Goal: Task Accomplishment & Management: Manage account settings

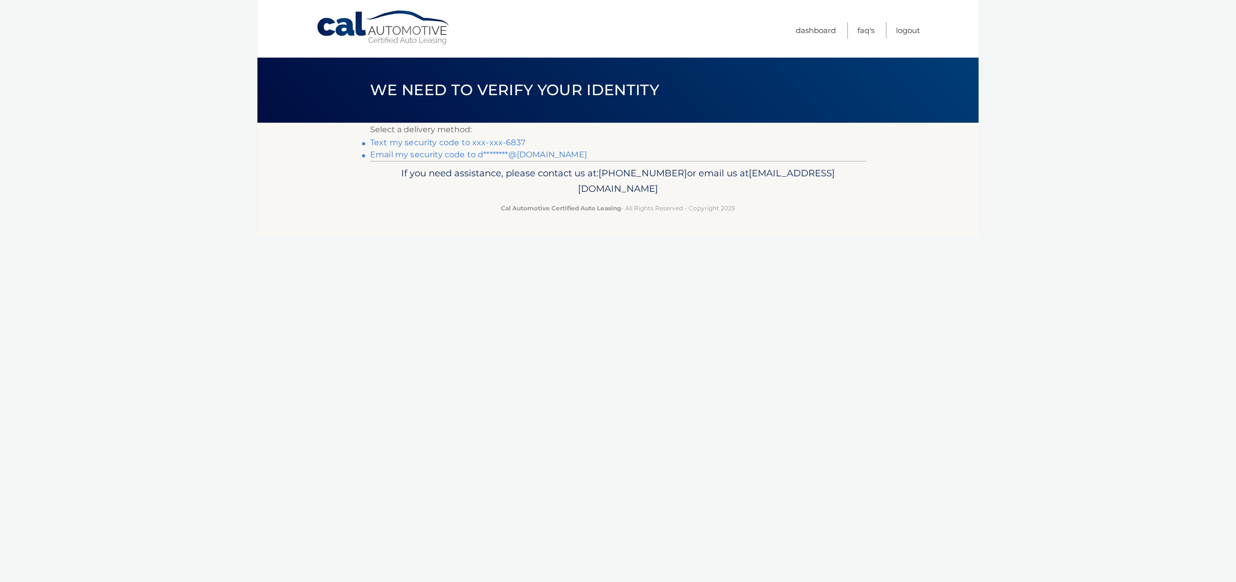
click at [462, 143] on link "Text my security code to xxx-xxx-6837" at bounding box center [447, 143] width 155 height 10
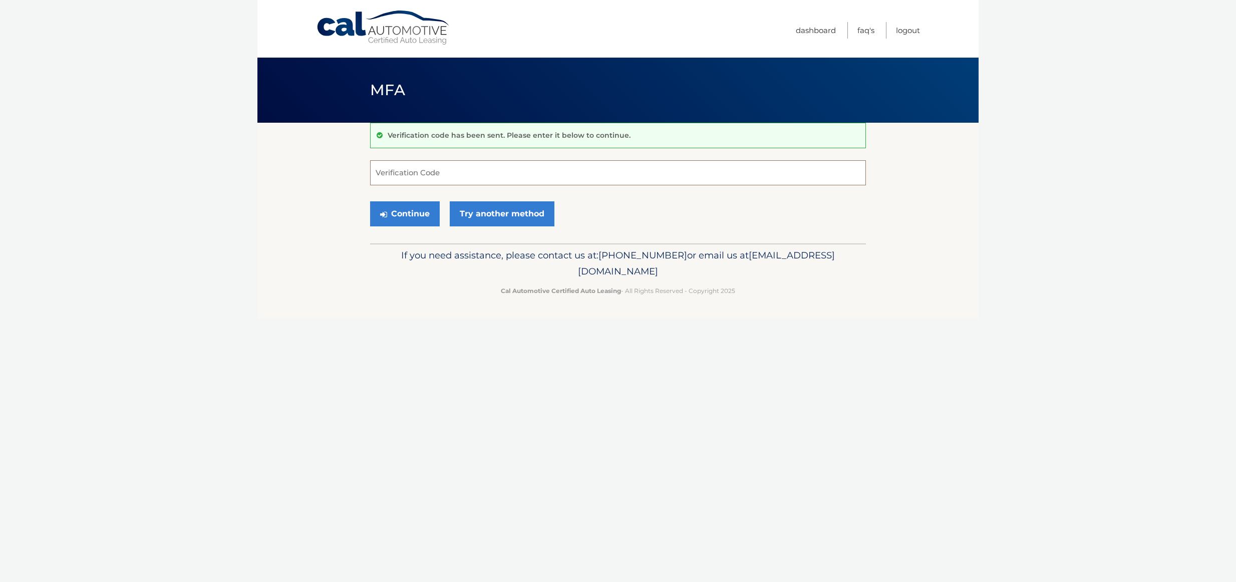
click at [440, 172] on input "Verification Code" at bounding box center [618, 172] width 496 height 25
type input "448542"
click at [416, 213] on button "Continue" at bounding box center [405, 213] width 70 height 25
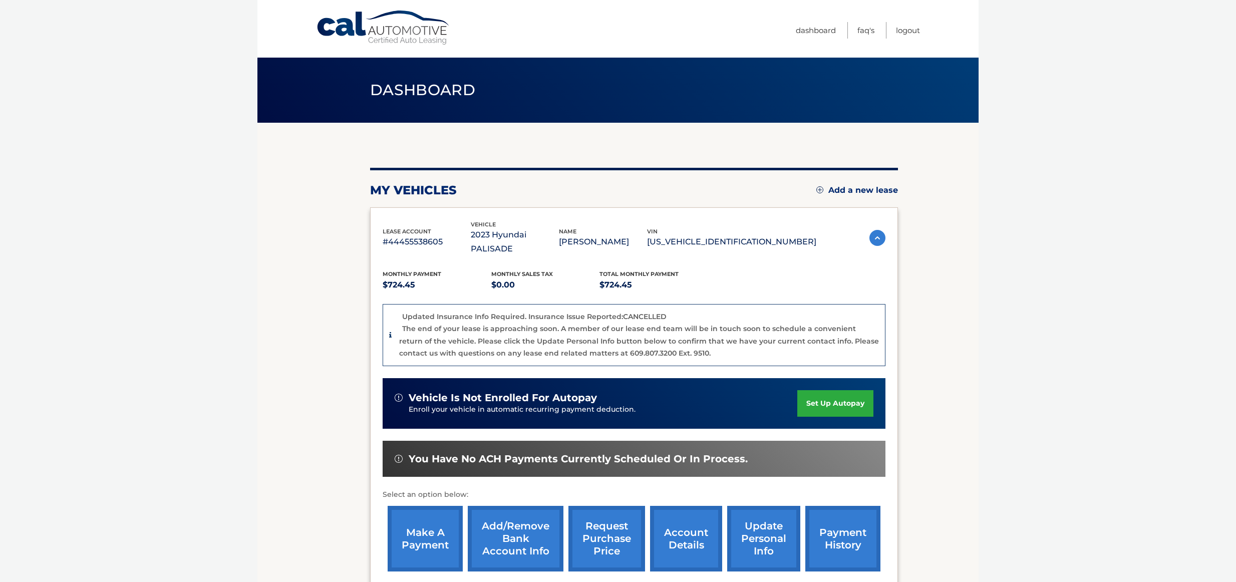
click at [406, 238] on p "#44455538605" at bounding box center [427, 242] width 88 height 14
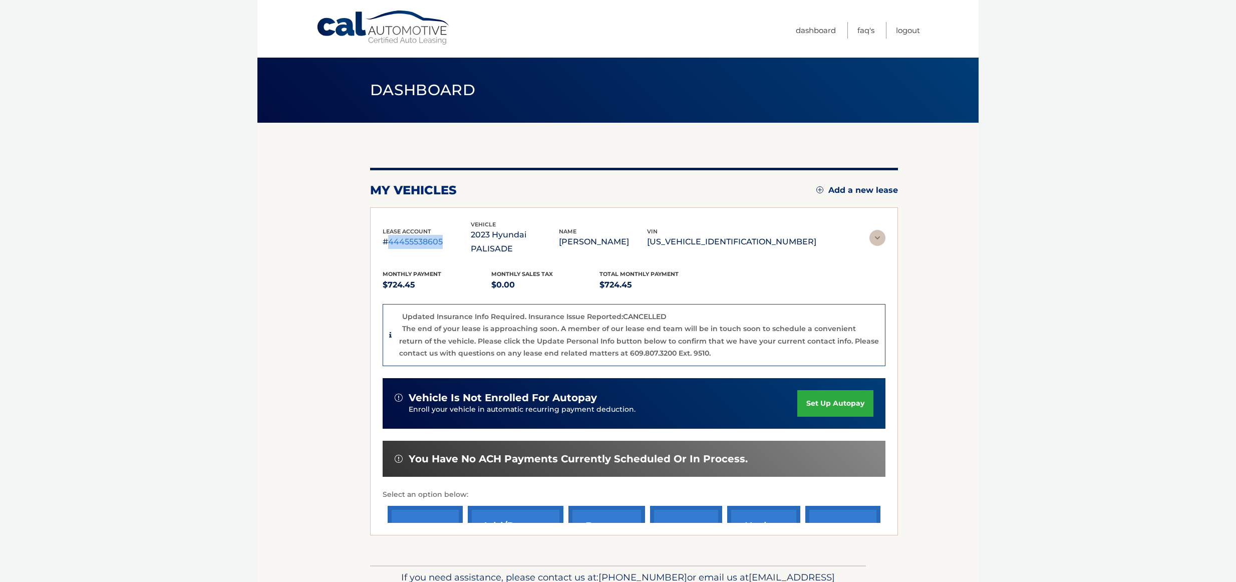
click at [406, 238] on p "#44455538605" at bounding box center [427, 242] width 88 height 14
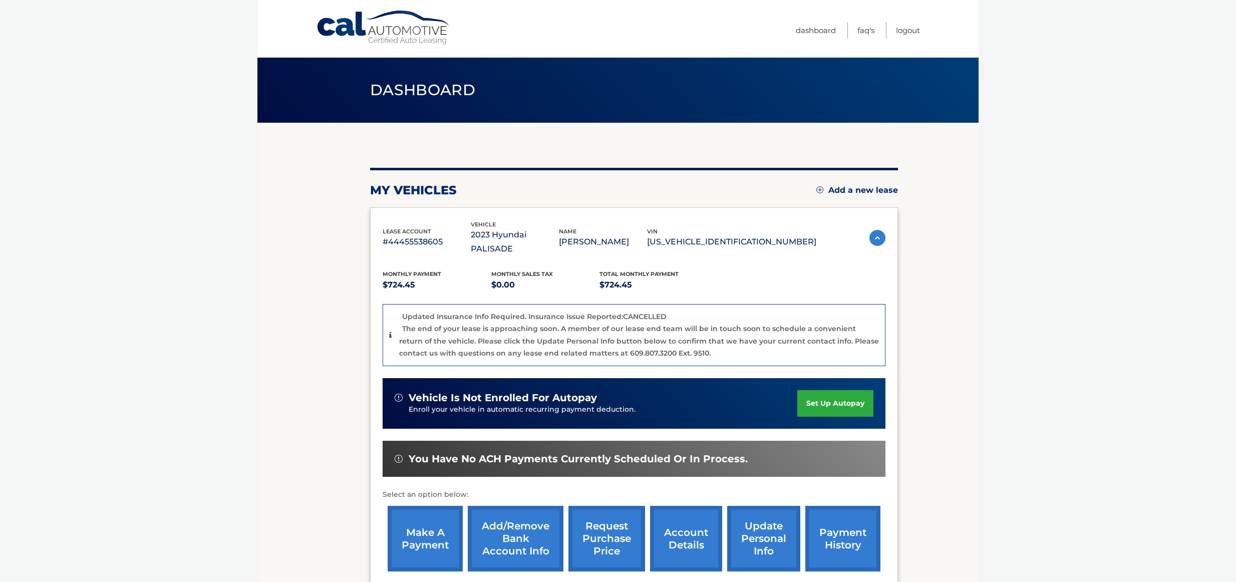
click at [428, 256] on div "Monthly Payment $724.45 Monthly sales Tax $0.00 Total Monthly Payment $724.45 U…" at bounding box center [634, 416] width 503 height 320
drag, startPoint x: 411, startPoint y: 234, endPoint x: 425, endPoint y: 234, distance: 13.5
click at [425, 235] on p "#44455538605" at bounding box center [427, 242] width 88 height 14
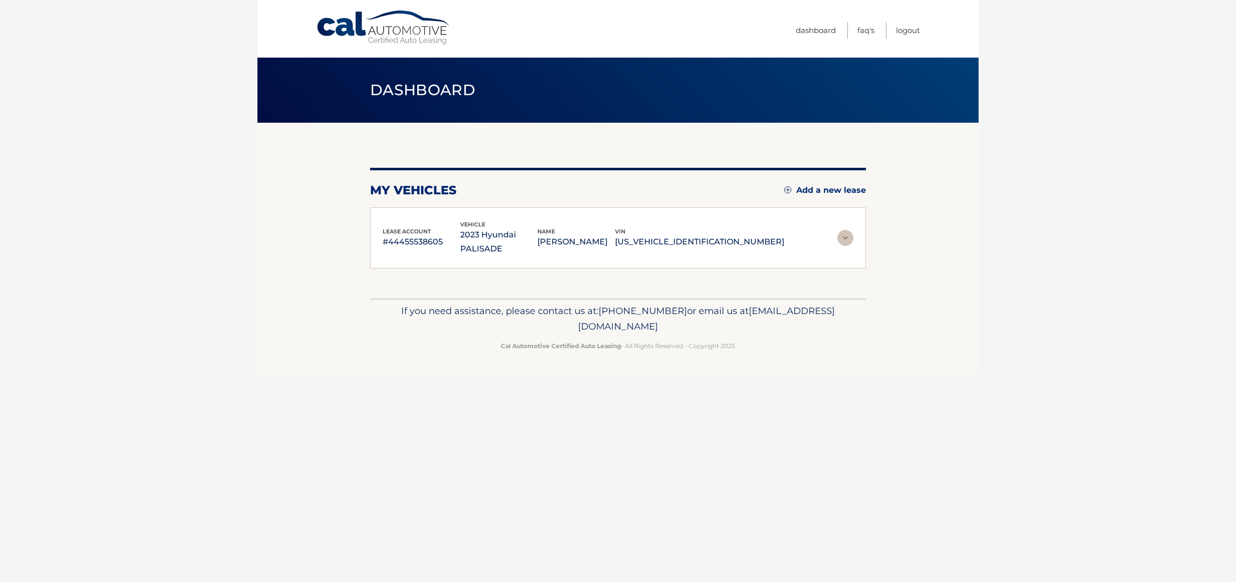
click at [401, 235] on p "#44455538605" at bounding box center [422, 242] width 78 height 14
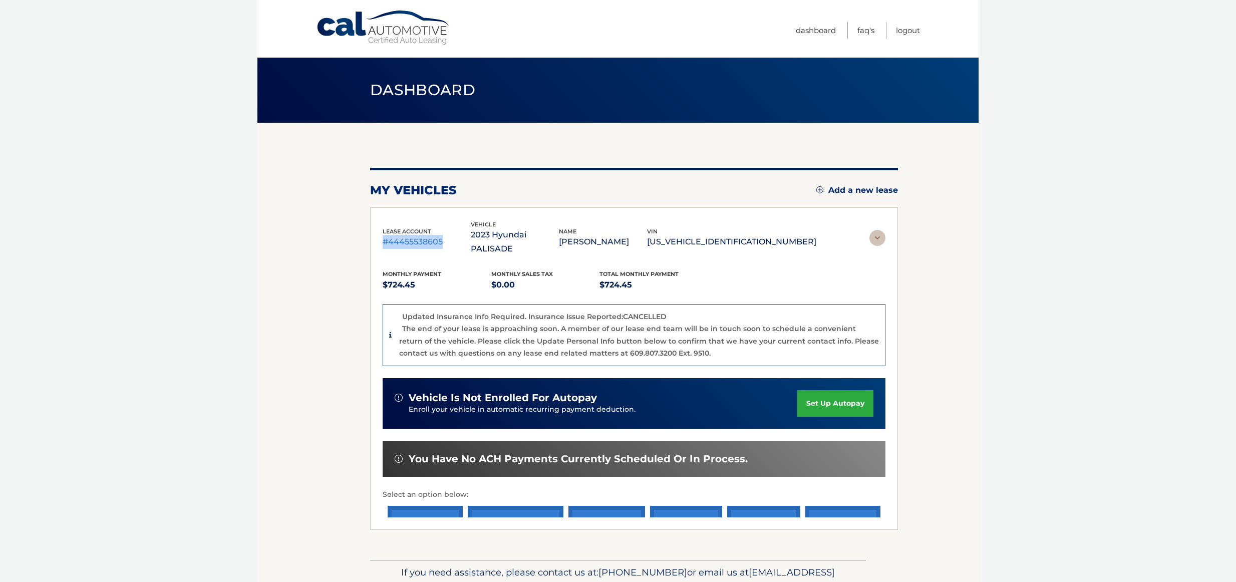
click at [401, 235] on p "#44455538605" at bounding box center [427, 242] width 88 height 14
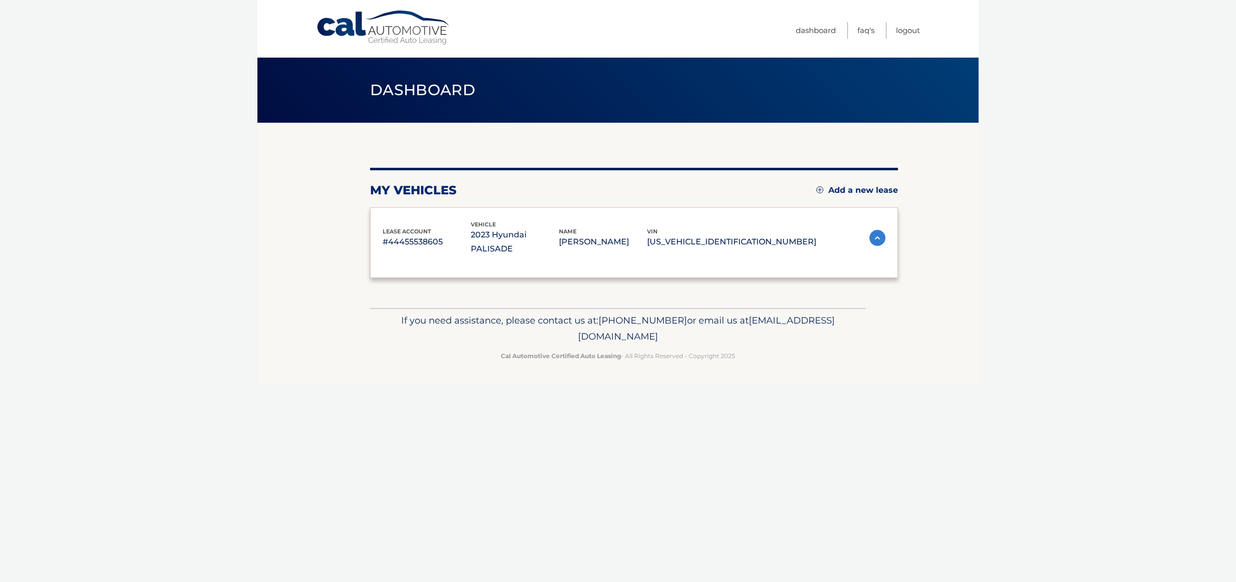
click at [444, 256] on div "Monthly Payment $724.45 Monthly sales Tax $0.00 Total Monthly Payment $724.45 U…" at bounding box center [634, 261] width 503 height 10
